Goal: Information Seeking & Learning: Learn about a topic

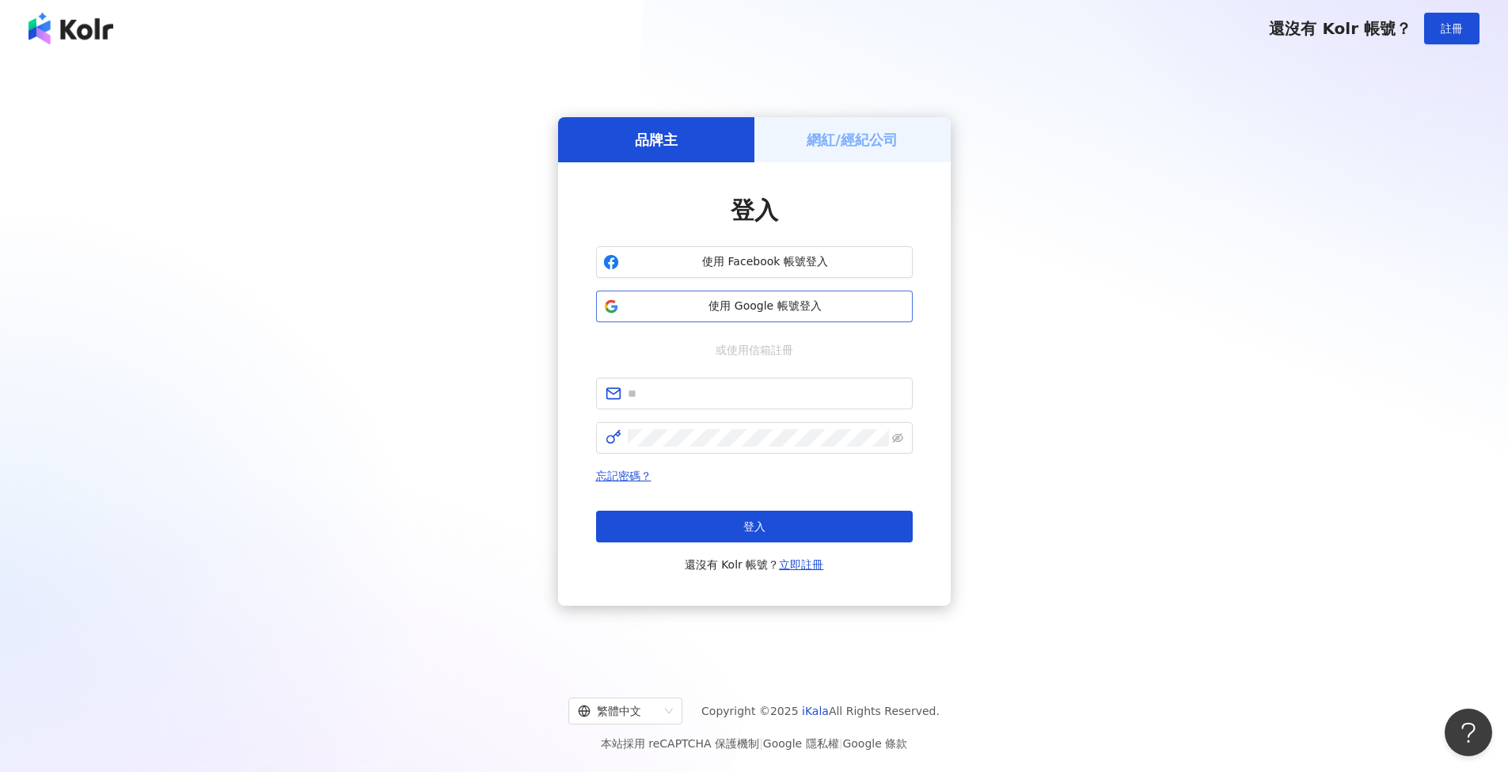
click at [725, 298] on span "使用 Google 帳號登入" at bounding box center [765, 306] width 280 height 16
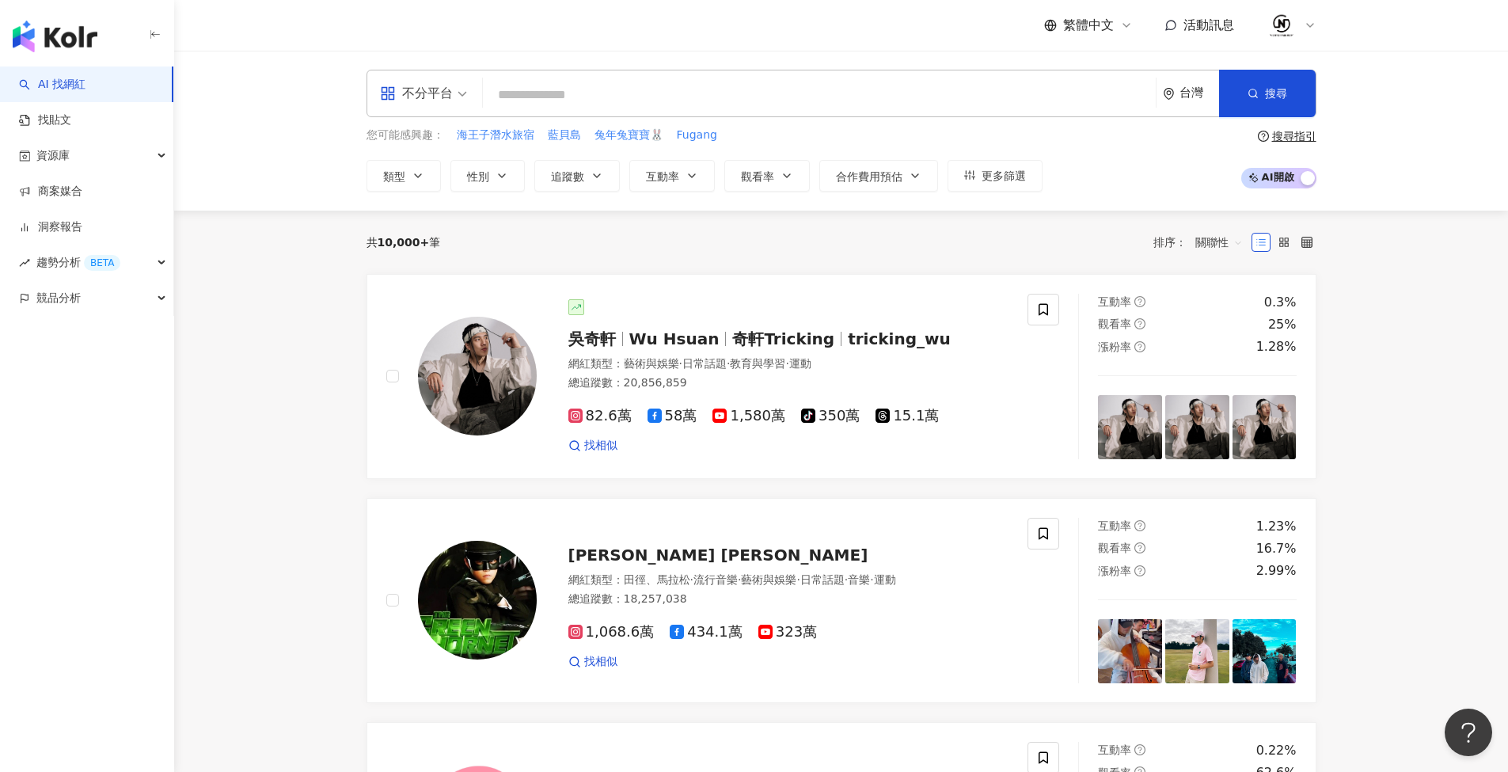
click at [708, 85] on input "search" at bounding box center [819, 95] width 660 height 30
type input "****"
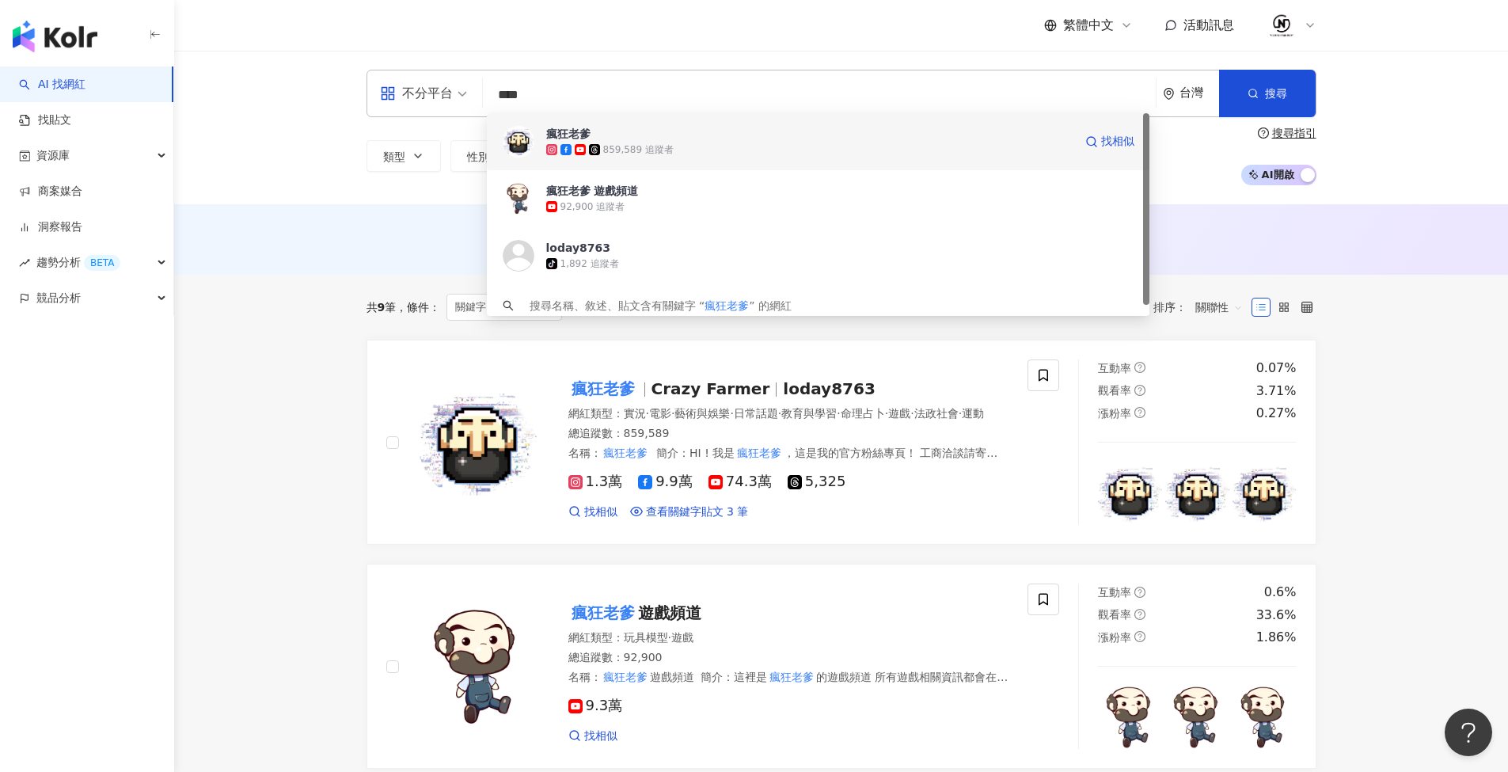
click at [671, 143] on div "859,589 追蹤者" at bounding box center [638, 149] width 70 height 13
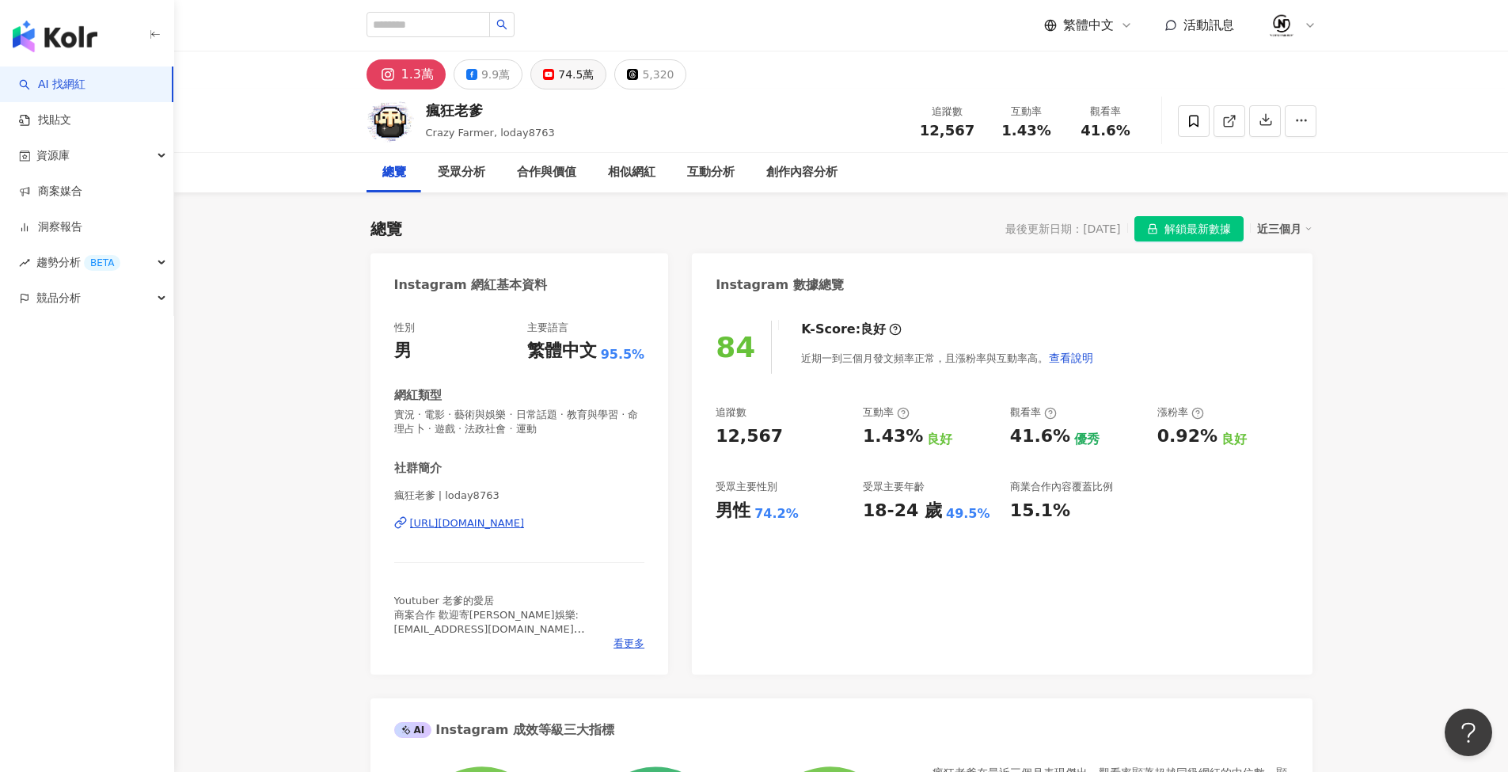
click at [558, 70] on div "74.5萬" at bounding box center [576, 74] width 36 height 22
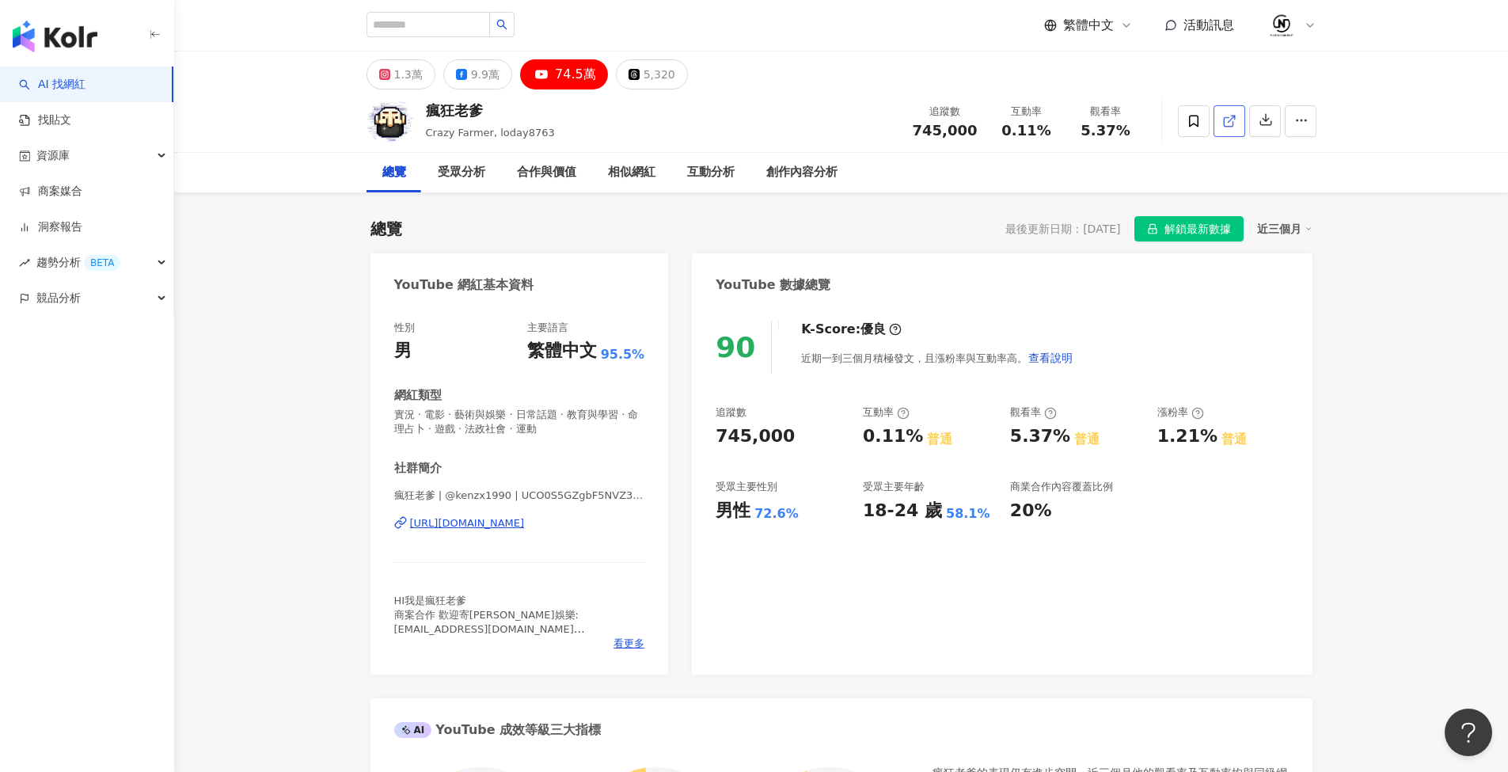
click at [1226, 125] on icon at bounding box center [1229, 121] width 14 height 14
click at [477, 85] on div "9.9萬" at bounding box center [485, 74] width 28 height 22
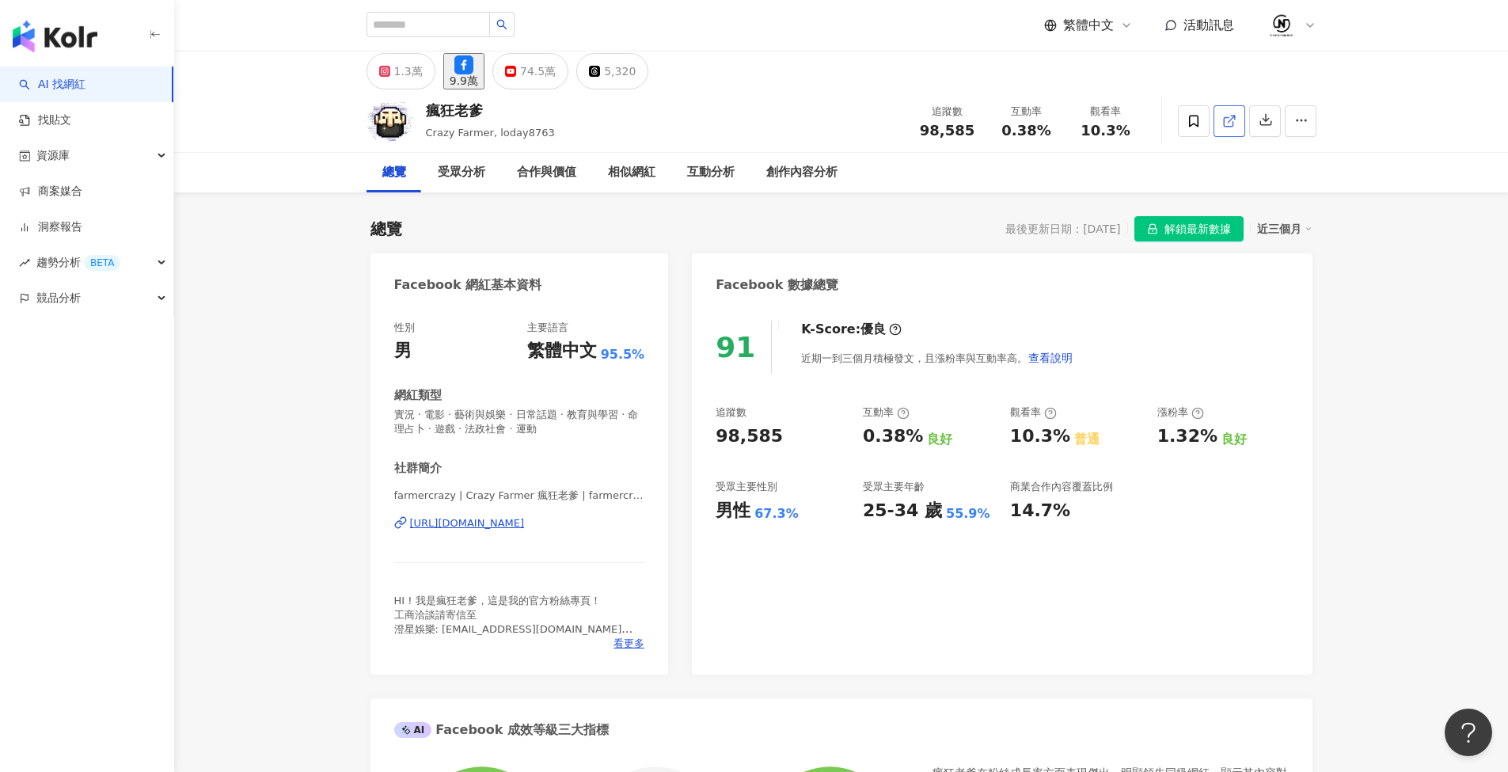
click at [1233, 123] on icon at bounding box center [1229, 121] width 14 height 14
click at [453, 19] on input "search" at bounding box center [427, 24] width 123 height 25
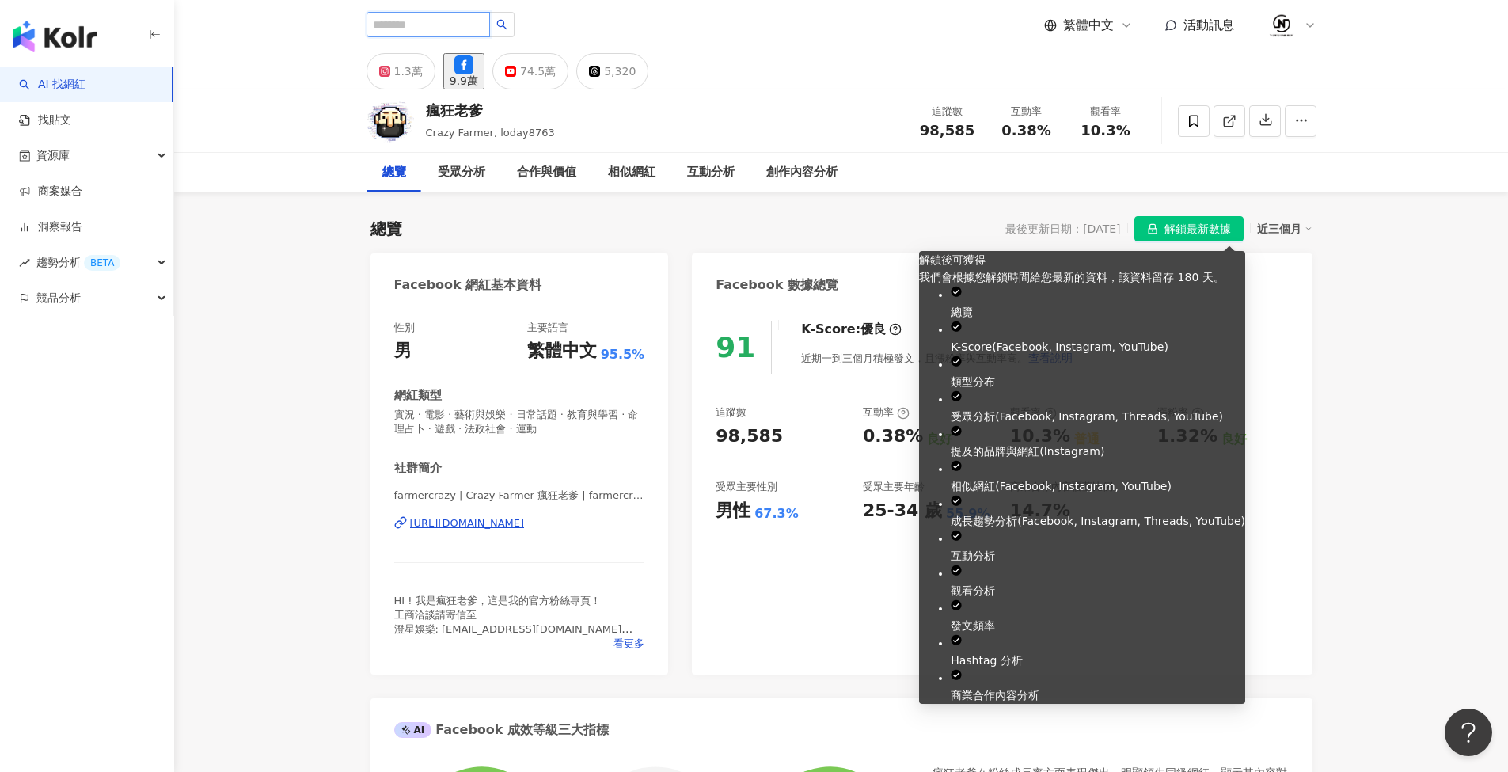
click at [454, 23] on input "search" at bounding box center [427, 24] width 123 height 25
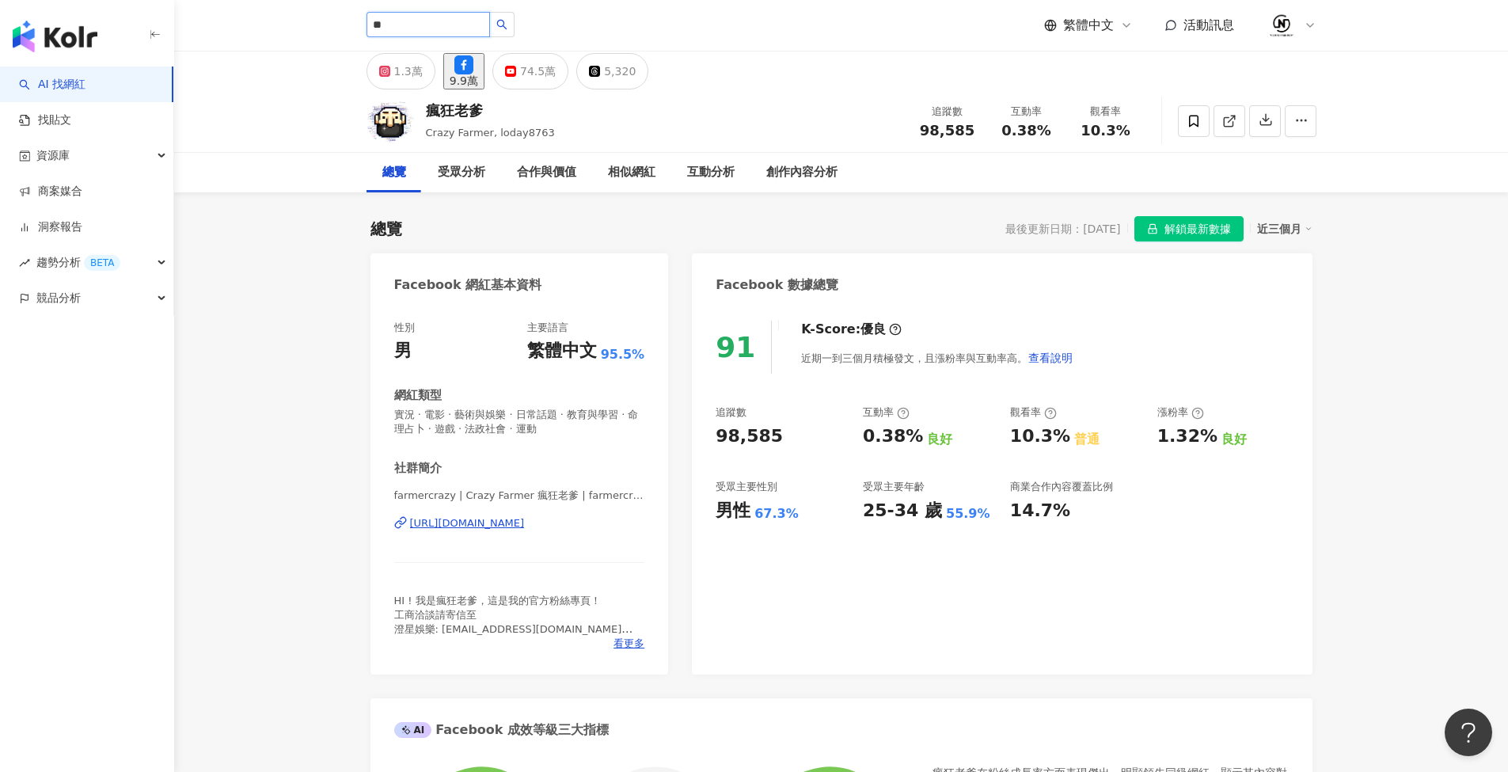
type input "**"
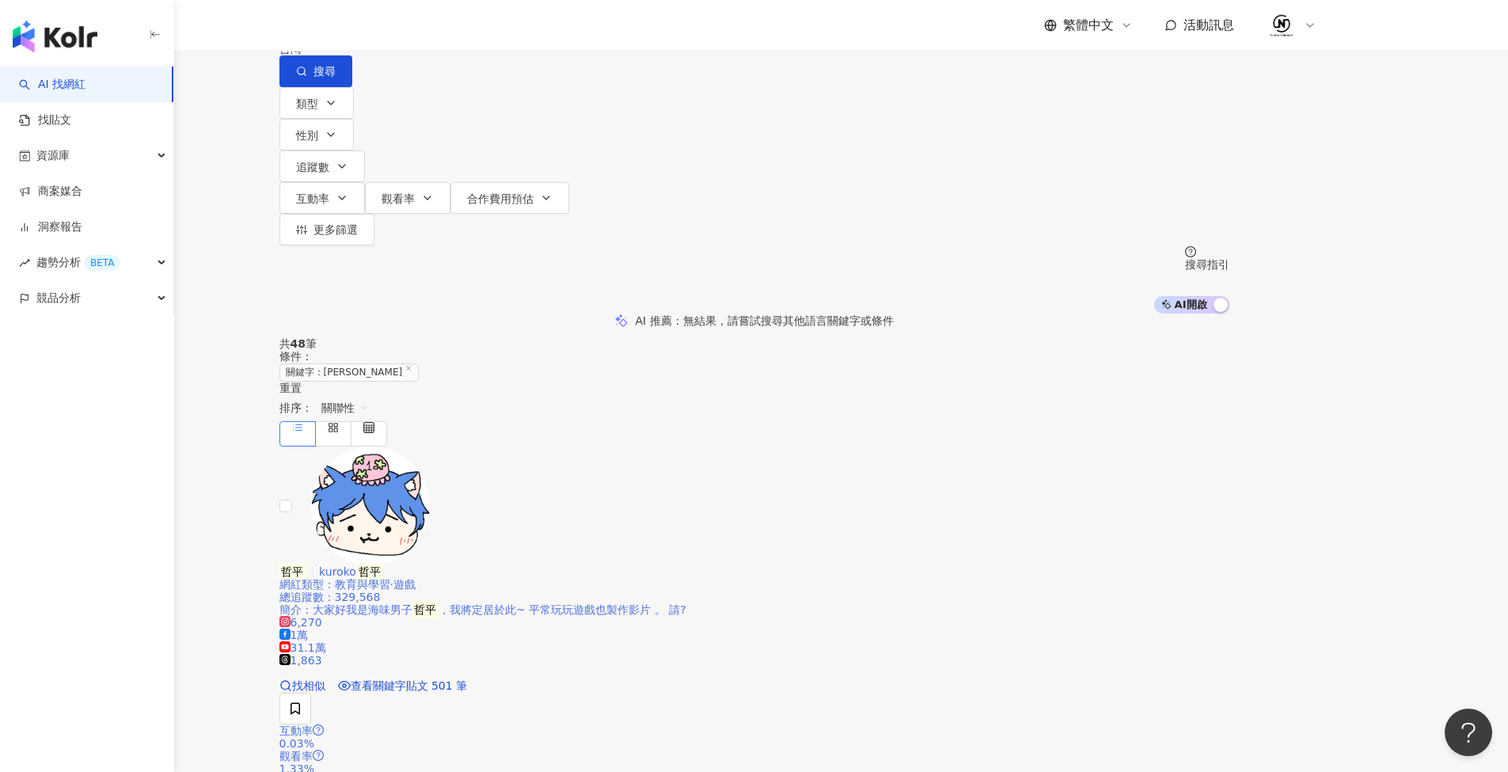
click at [430, 449] on img at bounding box center [370, 505] width 119 height 119
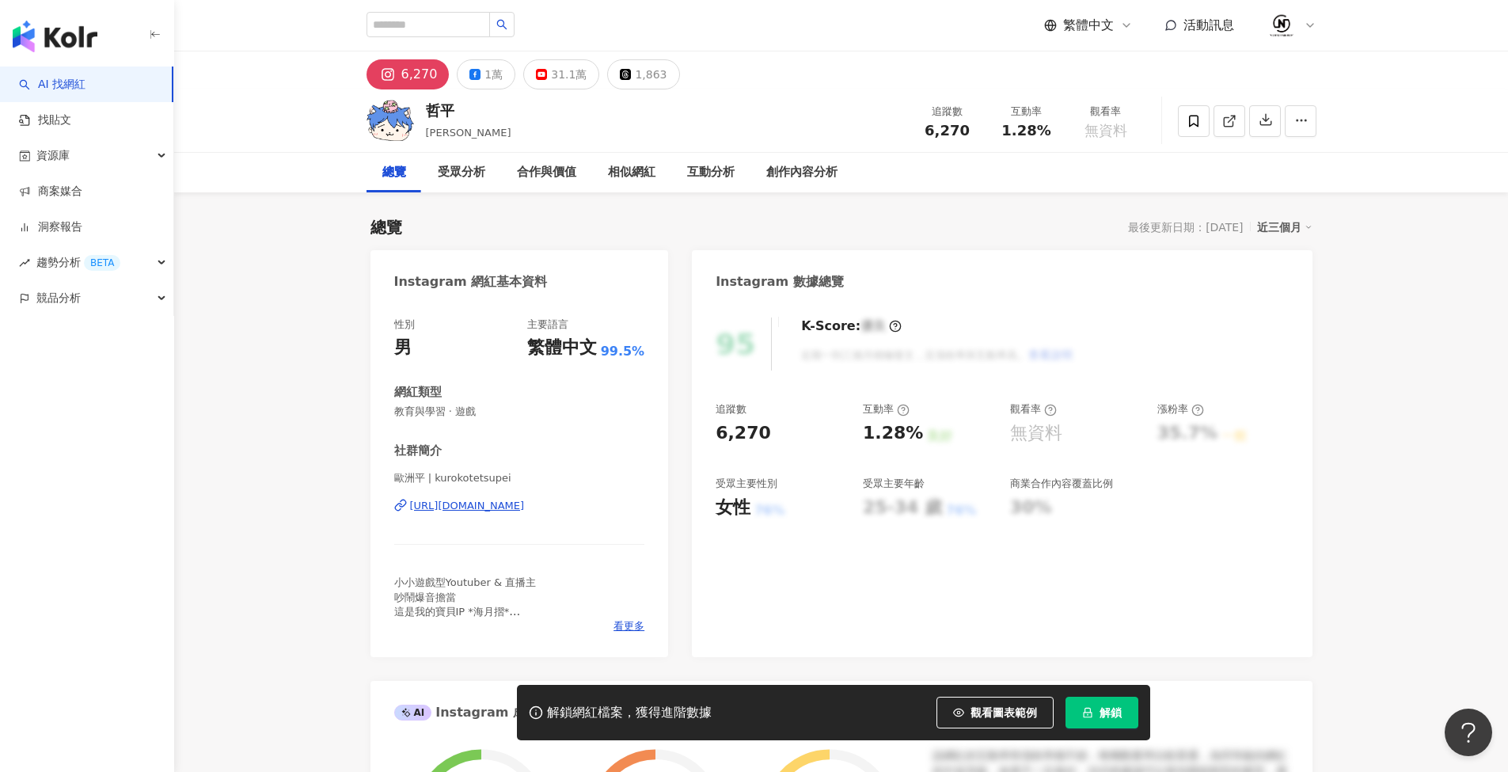
click at [1116, 711] on span "解鎖" at bounding box center [1110, 712] width 22 height 13
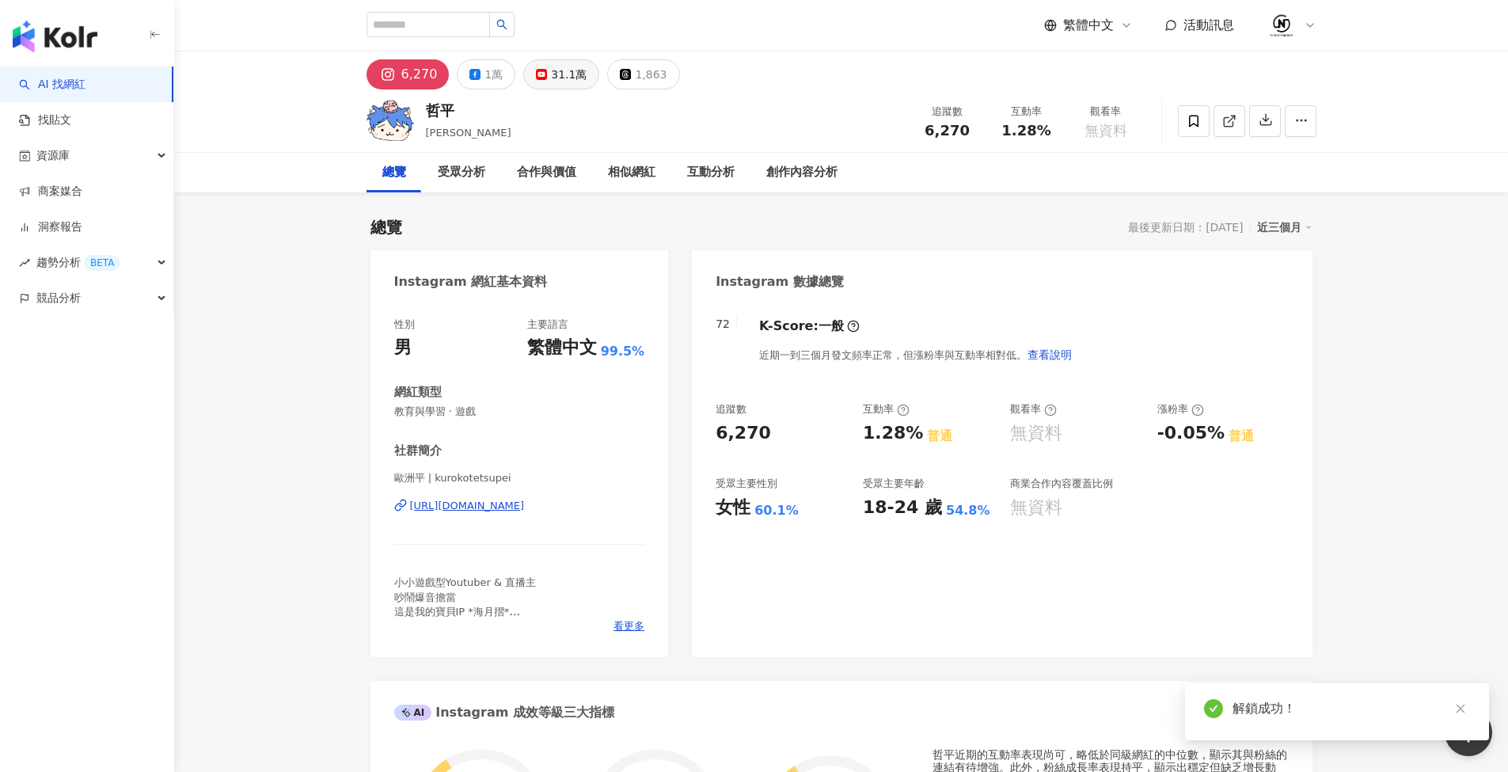
click at [571, 75] on div "31.1萬" at bounding box center [569, 74] width 36 height 22
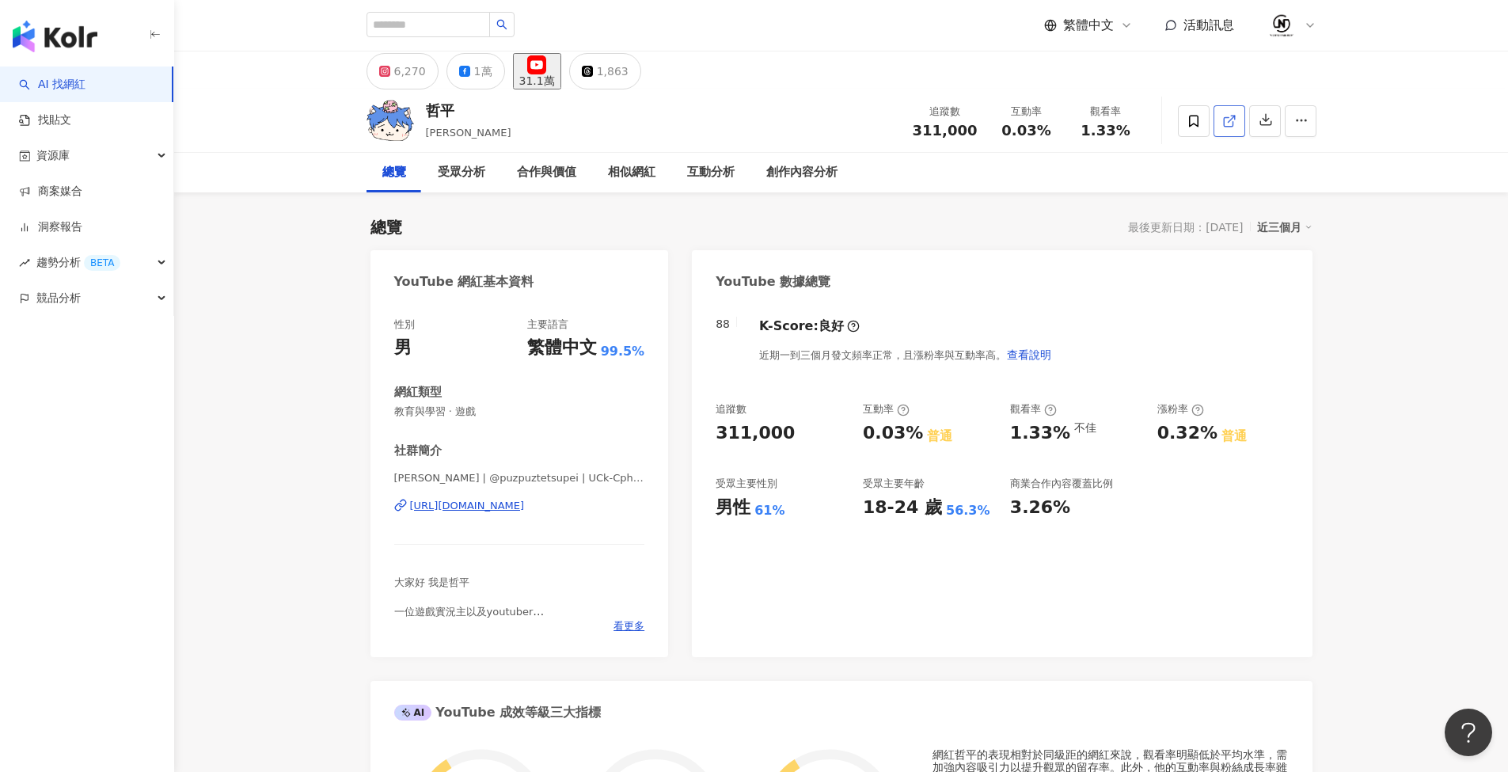
click at [1227, 125] on icon at bounding box center [1229, 121] width 14 height 14
click at [473, 24] on input "search" at bounding box center [427, 24] width 123 height 25
paste input "**********"
type input "**********"
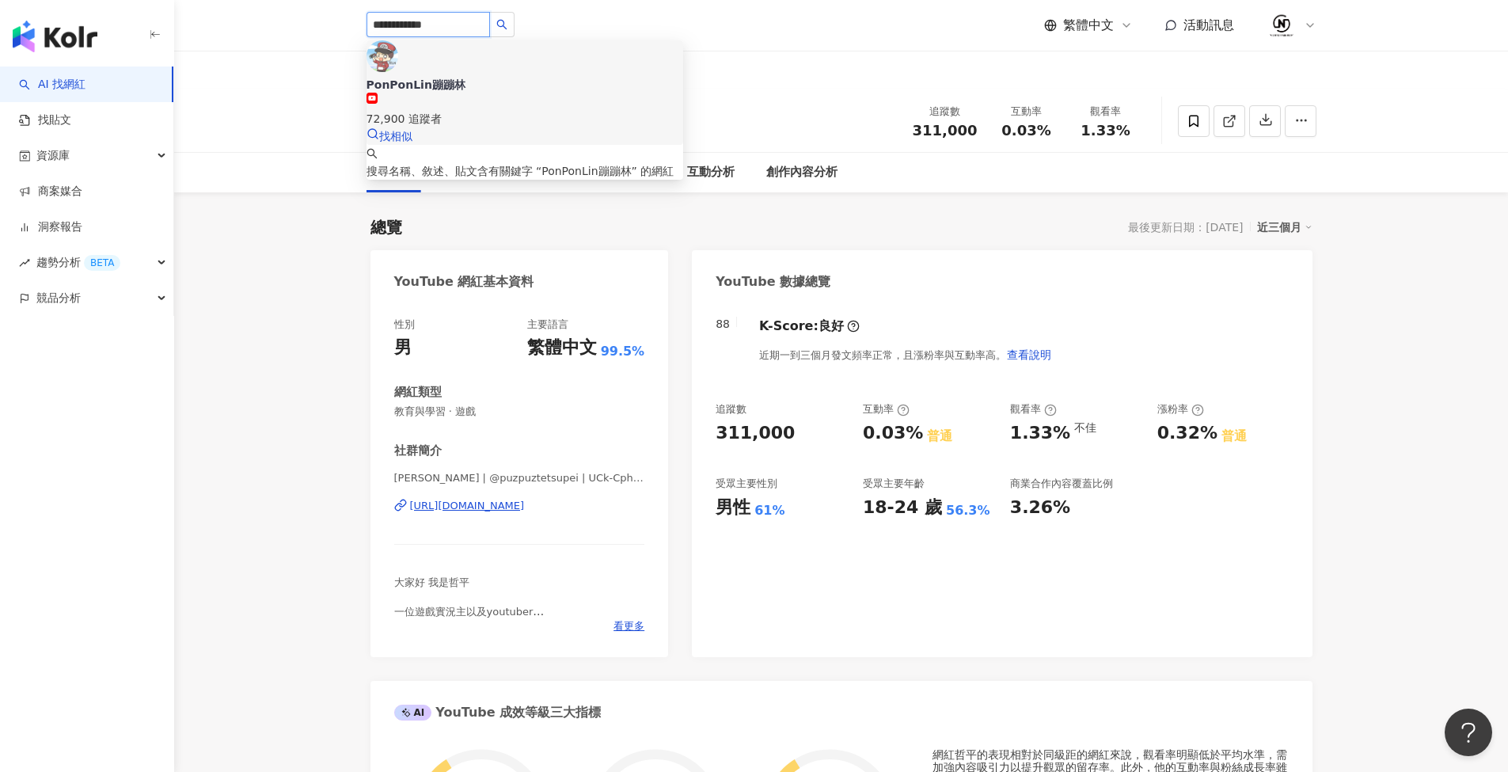
click at [559, 77] on div "PonPonLin蹦蹦林 72,900 追蹤者" at bounding box center [524, 102] width 317 height 51
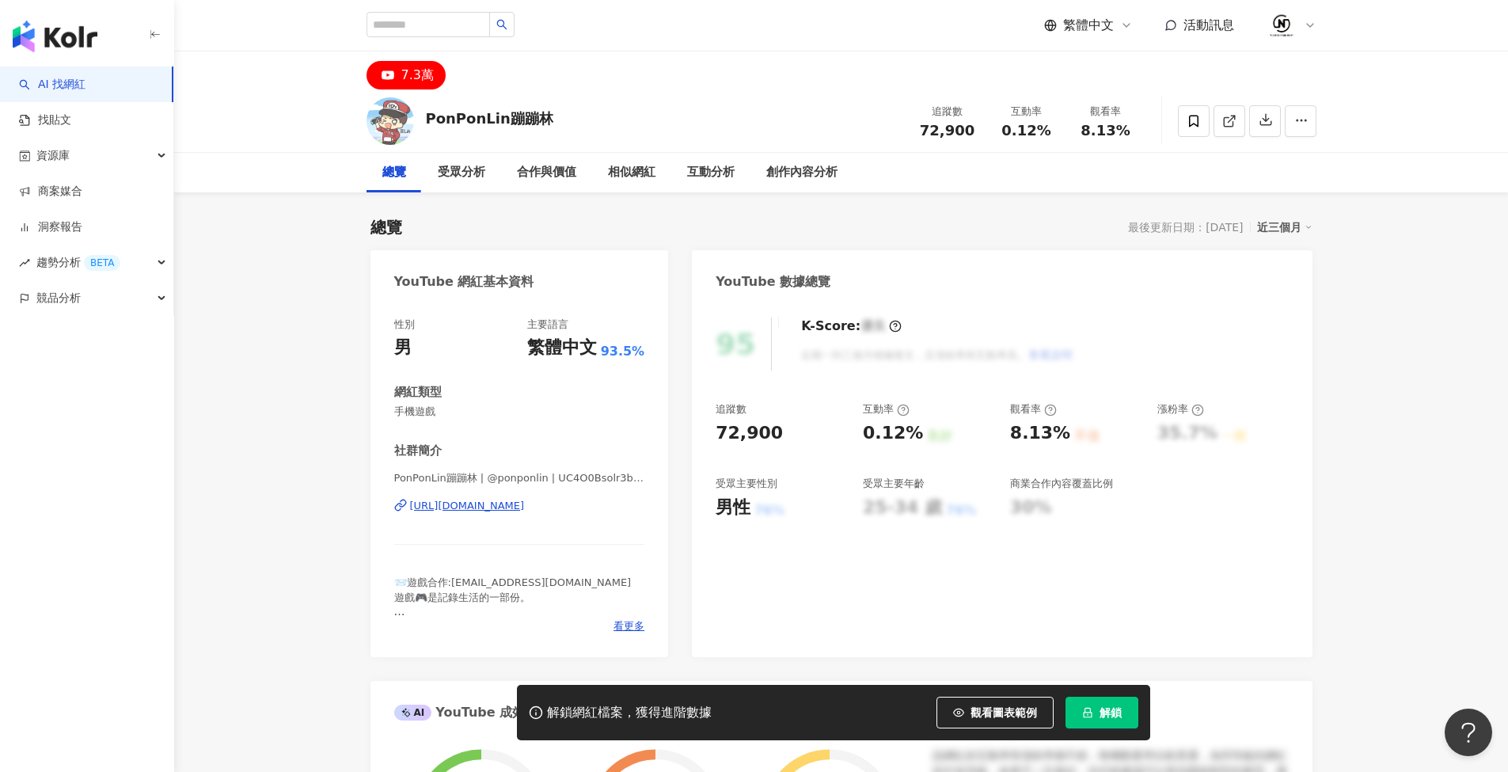
drag, startPoint x: 1099, startPoint y: 708, endPoint x: 1124, endPoint y: 708, distance: 25.3
click at [1098, 708] on button "解鎖" at bounding box center [1101, 713] width 73 height 32
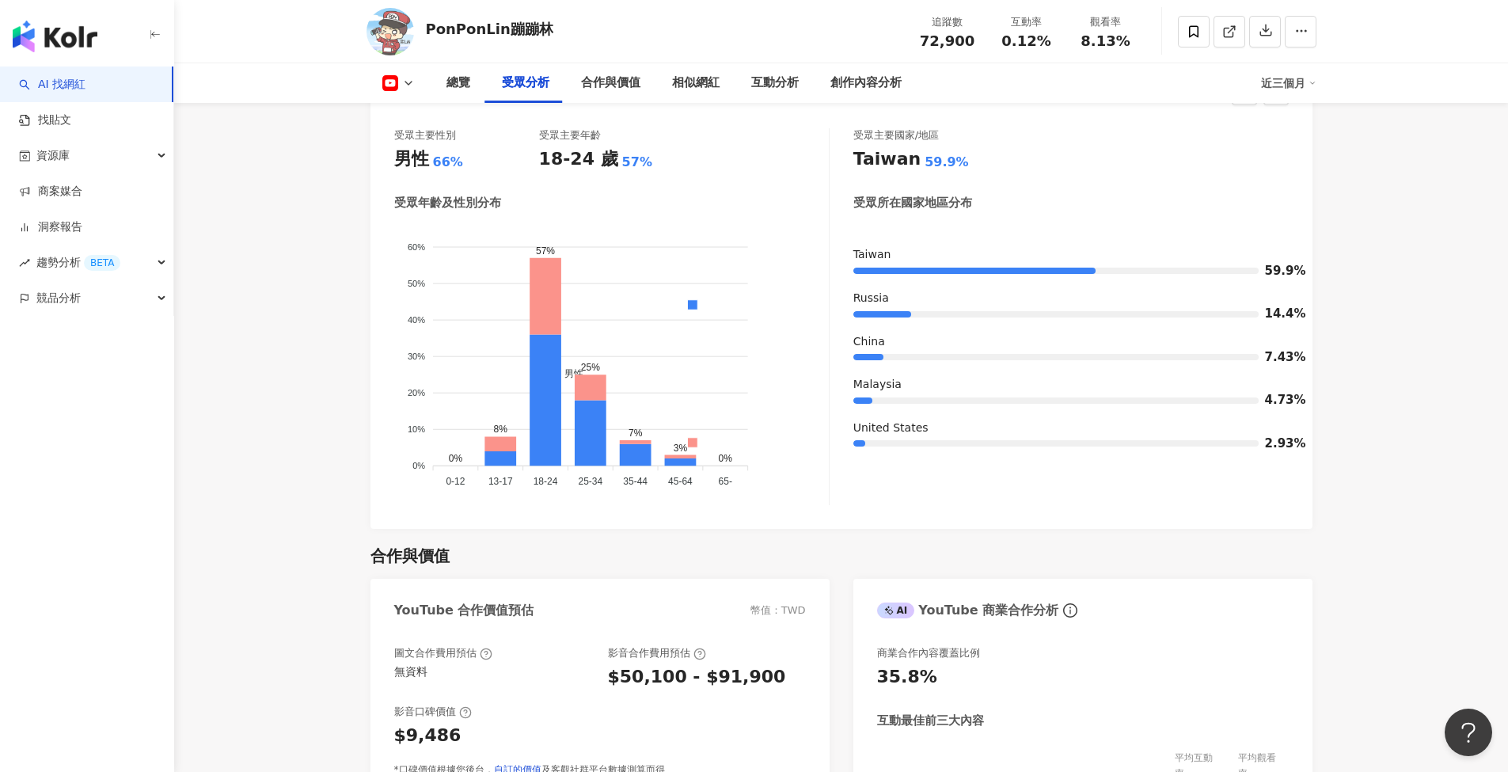
scroll to position [1397, 0]
